Goal: Find specific page/section: Find specific page/section

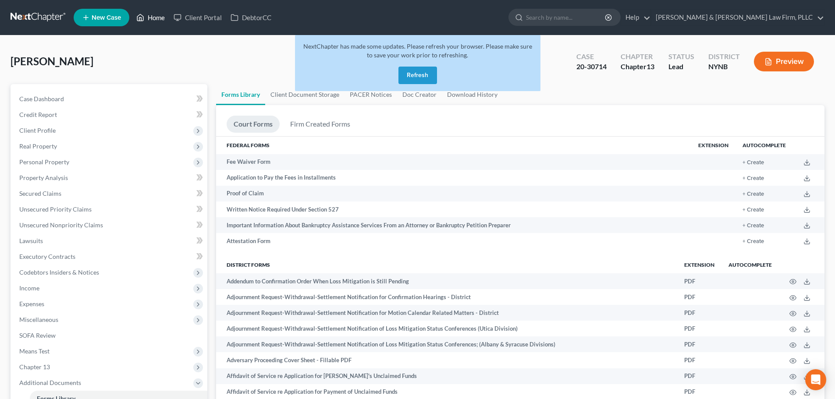
click at [156, 17] on link "Home" at bounding box center [150, 18] width 37 height 16
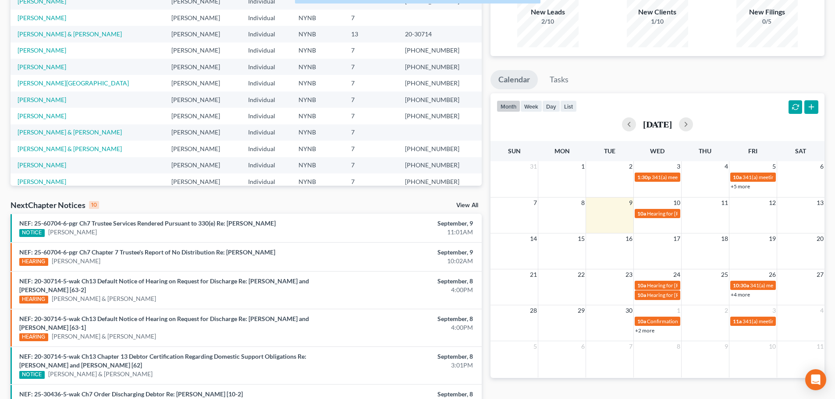
scroll to position [132, 0]
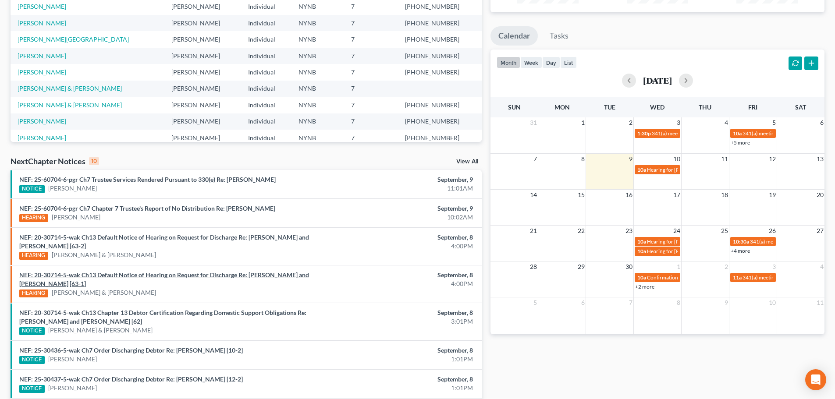
click at [247, 276] on link "NEF: 20-30714-5-wak Ch13 Default Notice of Hearing on Request for Discharge Re:…" at bounding box center [164, 279] width 290 height 16
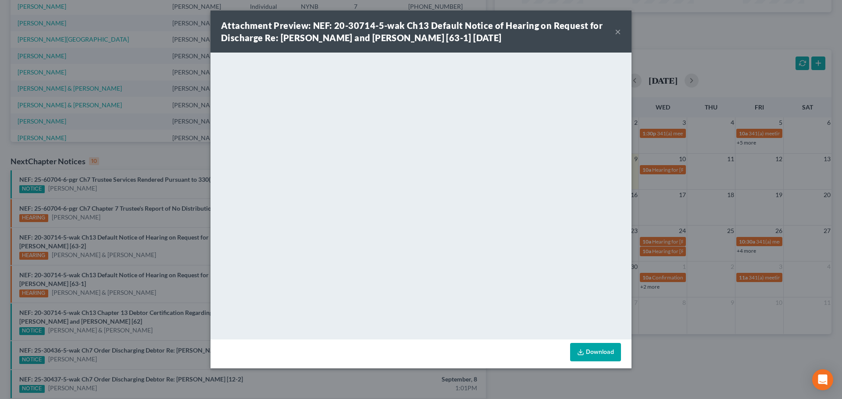
click at [618, 32] on button "×" at bounding box center [618, 31] width 6 height 11
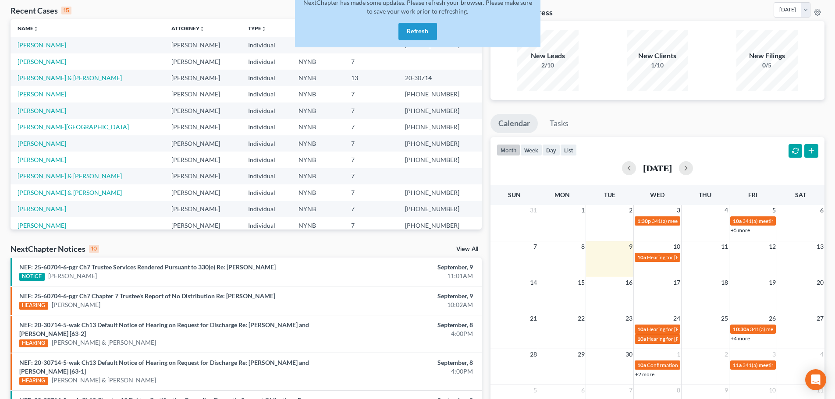
scroll to position [0, 0]
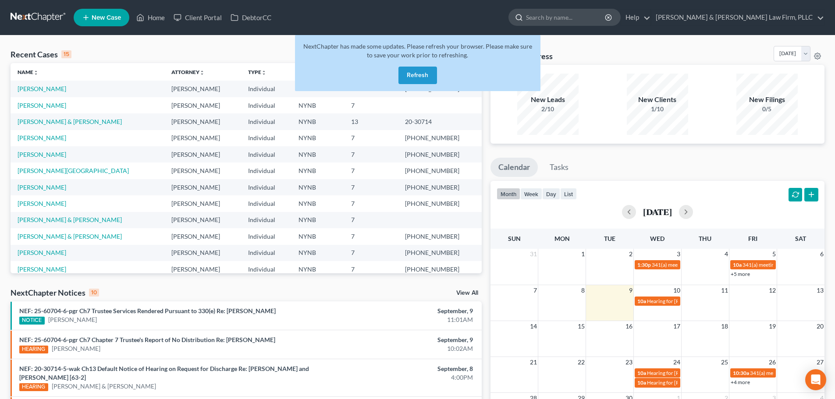
click at [606, 18] on input "search" at bounding box center [566, 17] width 80 height 16
type input "powell"
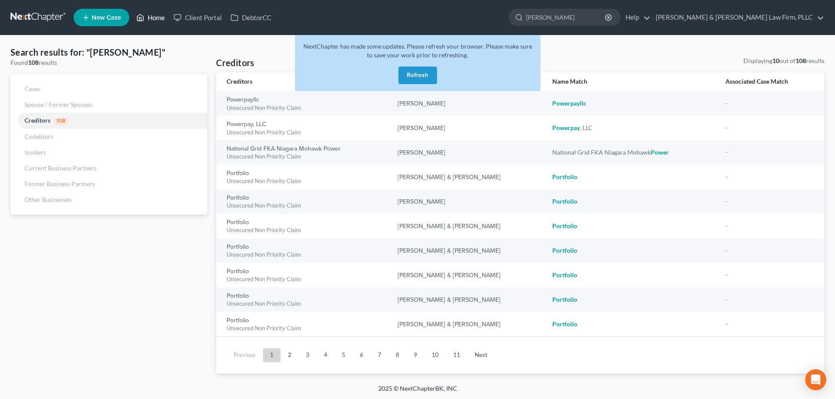
click at [149, 17] on link "Home" at bounding box center [150, 18] width 37 height 16
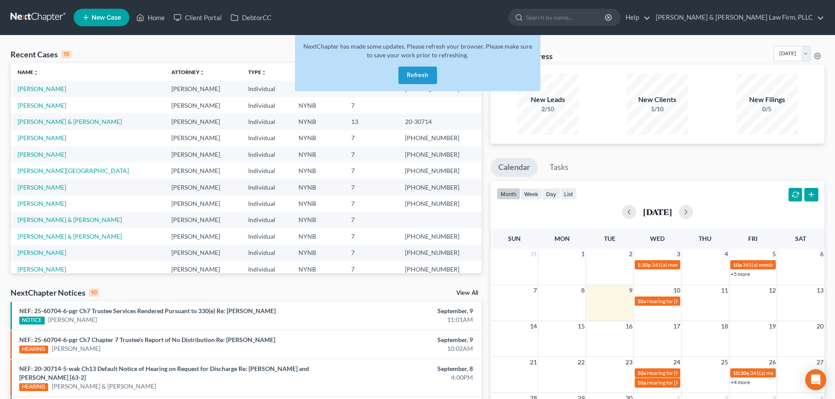
click at [411, 74] on button "Refresh" at bounding box center [418, 76] width 39 height 18
